Goal: Communication & Community: Ask a question

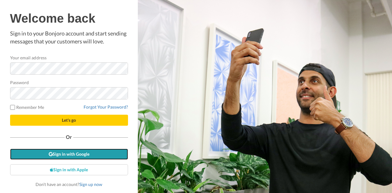
click at [61, 158] on link "Sign in with Google" at bounding box center [69, 154] width 118 height 11
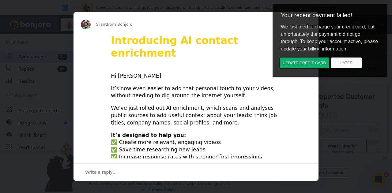
click at [120, 28] on div "Grant from Bonjoro" at bounding box center [196, 25] width 230 height 10
click at [313, 63] on button "Update credit card" at bounding box center [304, 62] width 50 height 11
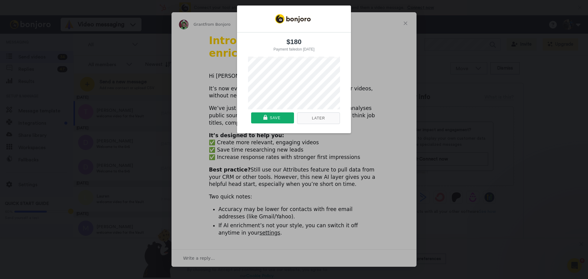
click at [314, 116] on button "Later" at bounding box center [318, 118] width 43 height 12
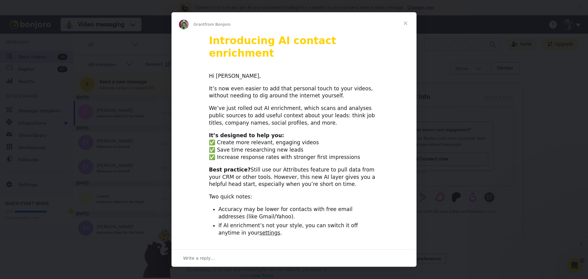
click at [392, 25] on span "Close" at bounding box center [406, 23] width 22 height 22
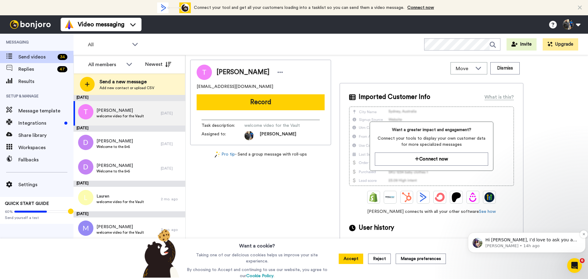
click at [392, 193] on span "Hi Tim, I’d love to ask you a quick question: If Bonjoro could introduce a new …" at bounding box center [532, 251] width 92 height 29
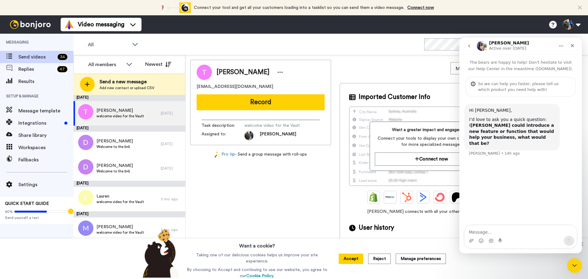
click at [352, 75] on div "Move WORKSPACES View all Default Task List + Add a new workspace Dismiss" at bounding box center [432, 68] width 184 height 17
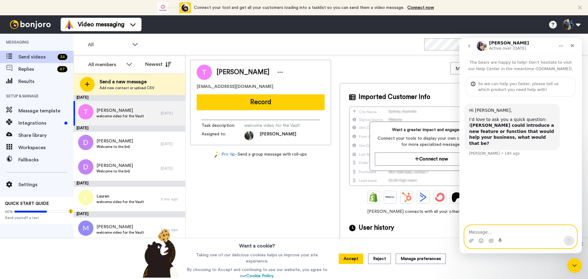
click at [392, 193] on textarea "Message…" at bounding box center [521, 231] width 112 height 10
type textarea "Paypal for payments"
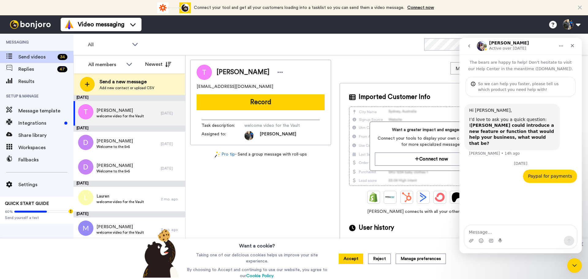
click at [392, 193] on div "Imported Customer Info What is this? Want a greater impact and engagement? Conn…" at bounding box center [432, 180] width 184 height 194
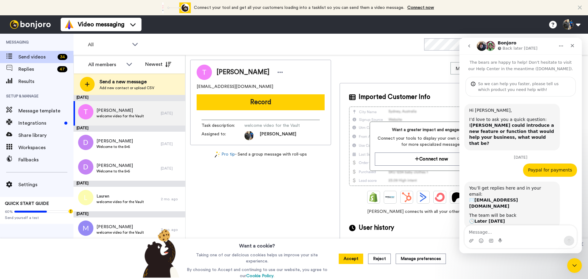
scroll to position [15, 0]
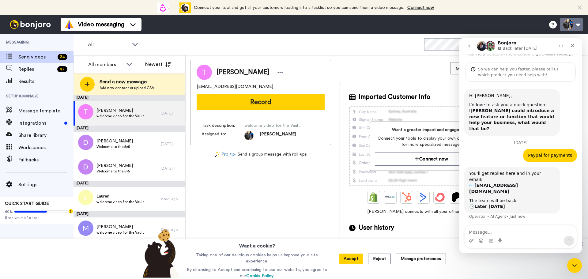
click at [392, 27] on button at bounding box center [571, 24] width 23 height 13
click at [392, 46] on icon "Close" at bounding box center [572, 45] width 5 height 5
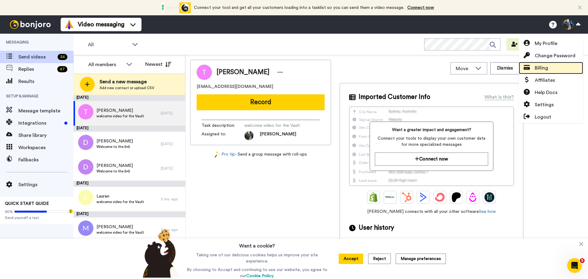
click at [392, 65] on span "Billing" at bounding box center [541, 67] width 13 height 7
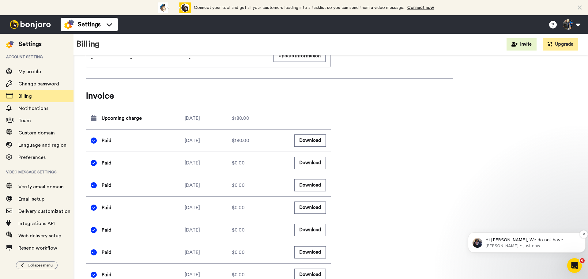
click at [514, 245] on p "Johann • Just now" at bounding box center [532, 246] width 93 height 6
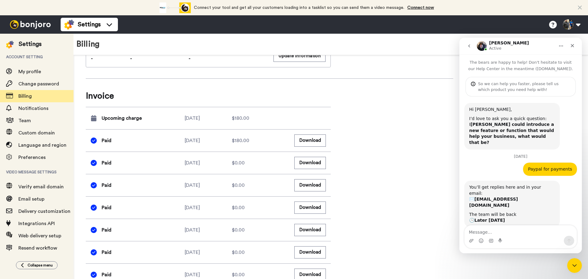
scroll to position [46, 0]
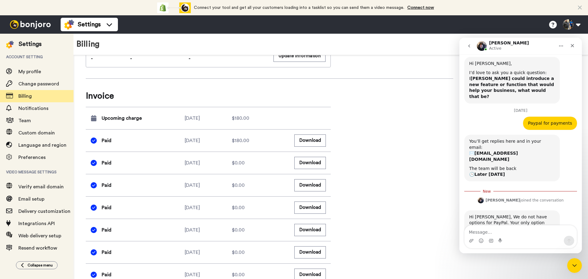
click at [490, 230] on textarea "Message…" at bounding box center [521, 231] width 112 height 10
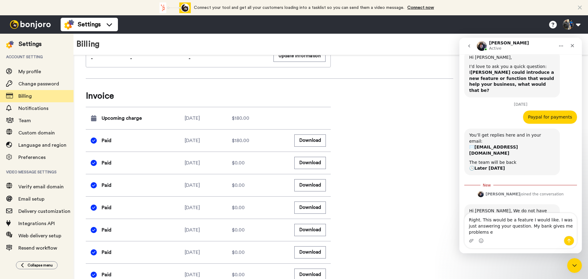
scroll to position [58, 0]
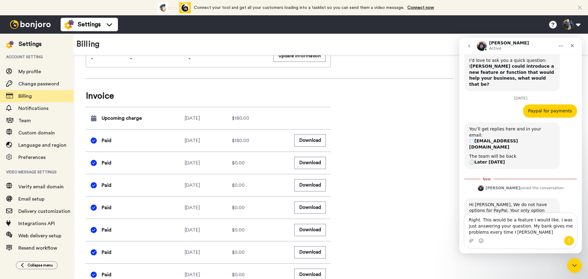
type textarea "Right. This would be a feature I would like. I was just answering your question…"
